Goal: Information Seeking & Learning: Learn about a topic

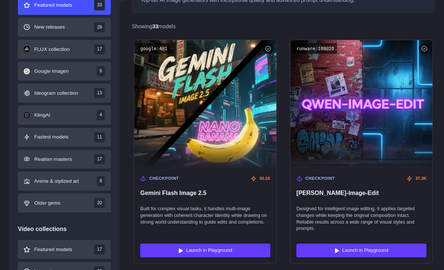
scroll to position [240, 0]
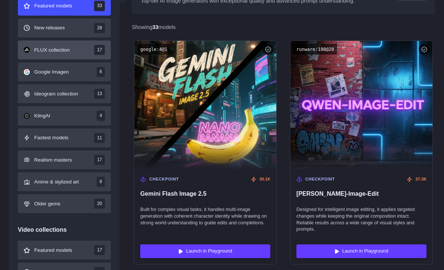
click at [36, 57] on button "FLUX collection 17" at bounding box center [64, 50] width 93 height 19
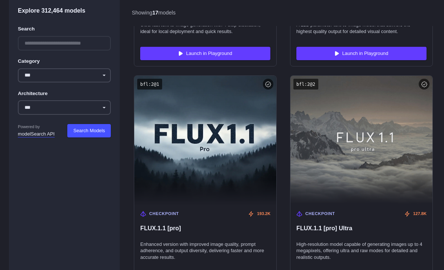
scroll to position [886, 0]
click at [33, 43] on div at bounding box center [64, 43] width 93 height 15
click at [37, 43] on div at bounding box center [64, 43] width 93 height 15
click at [57, 44] on div at bounding box center [64, 43] width 93 height 15
click at [52, 38] on div at bounding box center [64, 43] width 93 height 15
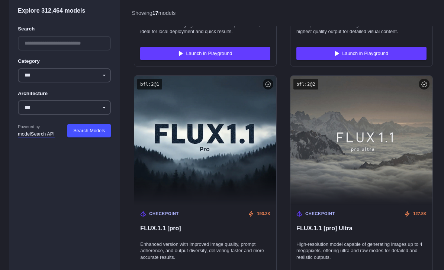
click at [46, 39] on div at bounding box center [64, 43] width 93 height 15
click at [44, 40] on div at bounding box center [64, 43] width 93 height 15
click at [37, 50] on div at bounding box center [64, 43] width 93 height 15
click at [39, 43] on div at bounding box center [64, 43] width 93 height 15
click at [39, 40] on div at bounding box center [64, 43] width 93 height 15
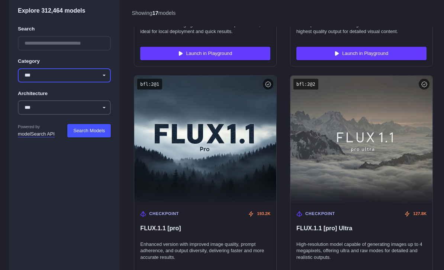
click at [44, 76] on select "**********" at bounding box center [64, 75] width 93 height 15
click at [42, 44] on div at bounding box center [64, 43] width 93 height 15
click at [42, 42] on div at bounding box center [64, 43] width 93 height 15
click at [48, 95] on label "Architecture" at bounding box center [33, 94] width 30 height 8
click at [52, 101] on select "**********" at bounding box center [64, 108] width 93 height 15
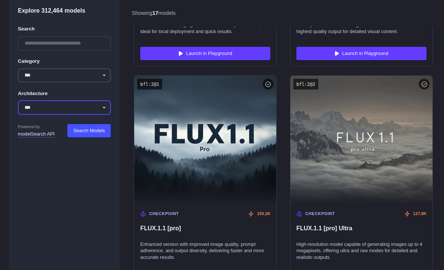
click at [35, 102] on select "**********" at bounding box center [64, 108] width 93 height 15
select select "**********"
click at [36, 39] on div at bounding box center [64, 43] width 93 height 15
click at [81, 121] on div "**********" at bounding box center [64, 80] width 93 height 117
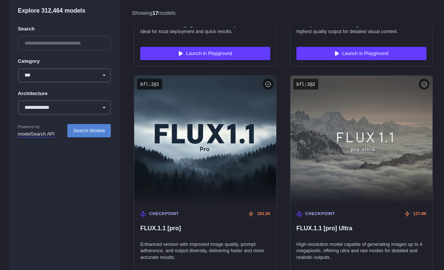
click at [83, 126] on button "Search Models" at bounding box center [89, 130] width 44 height 13
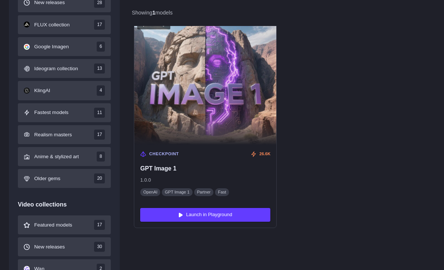
scroll to position [265, 0]
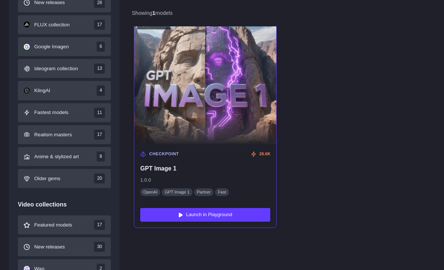
click at [263, 100] on img at bounding box center [205, 80] width 156 height 142
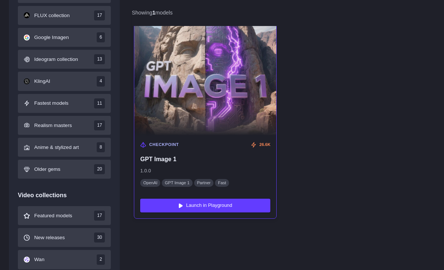
scroll to position [275, 0]
click at [264, 96] on img at bounding box center [205, 71] width 156 height 142
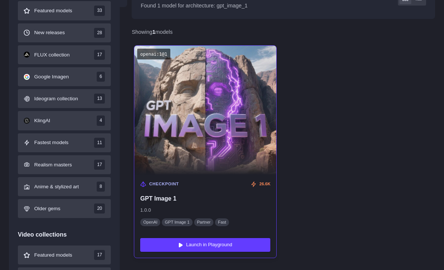
scroll to position [236, 0]
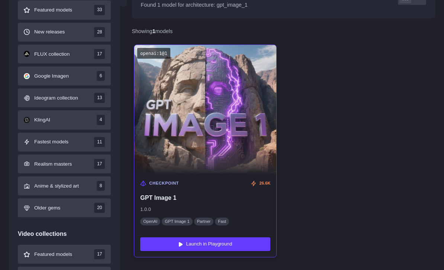
click at [152, 81] on img at bounding box center [205, 110] width 156 height 142
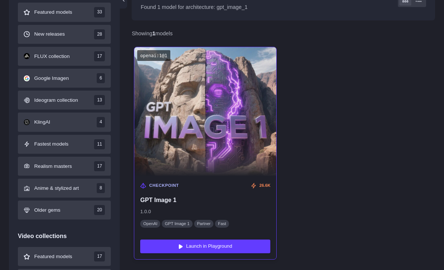
scroll to position [251, 0]
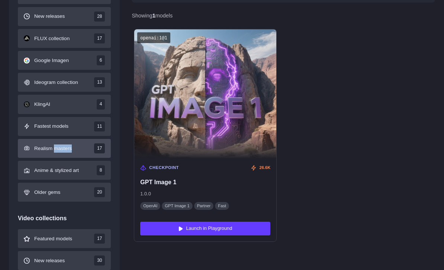
click at [80, 156] on button "Realism masters 17" at bounding box center [64, 149] width 93 height 19
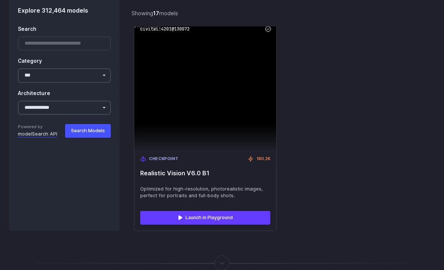
scroll to position [2090, 0]
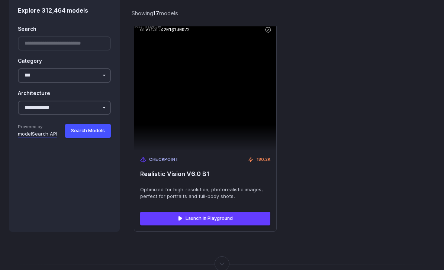
click at [222, 264] on div at bounding box center [222, 264] width 1 height 0
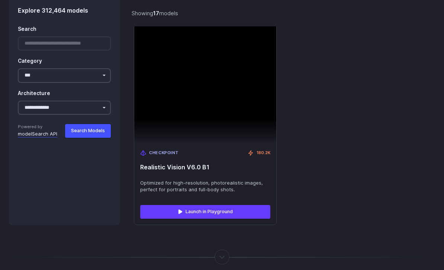
scroll to position [2103, 0]
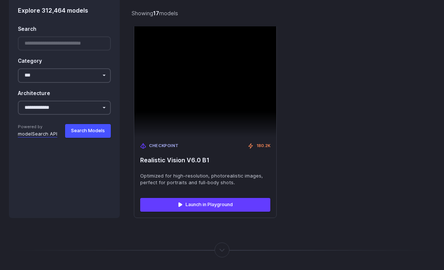
click at [222, 251] on div at bounding box center [222, 251] width 1 height 0
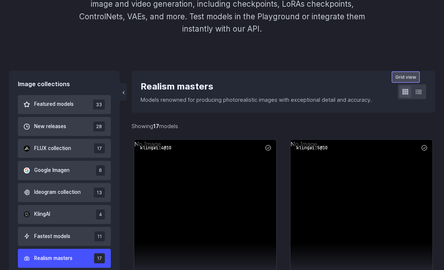
scroll to position [144, 0]
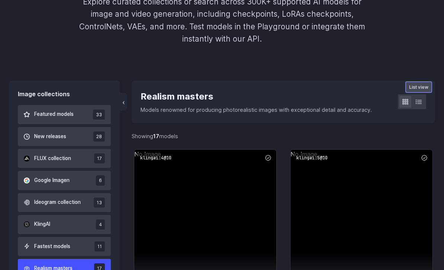
click at [413, 106] on button at bounding box center [419, 102] width 12 height 12
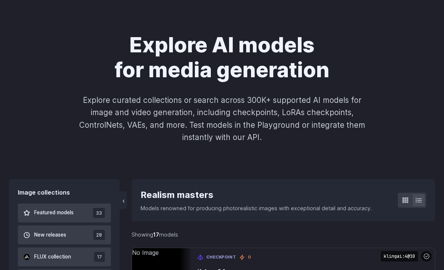
scroll to position [0, 0]
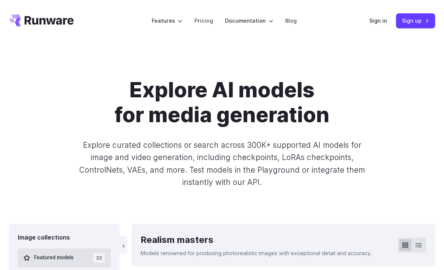
click at [311, 259] on div "‹ Realism masters Models renowned for producing photorealistic images with exce…" at bounding box center [284, 245] width 304 height 42
